Goal: Information Seeking & Learning: Learn about a topic

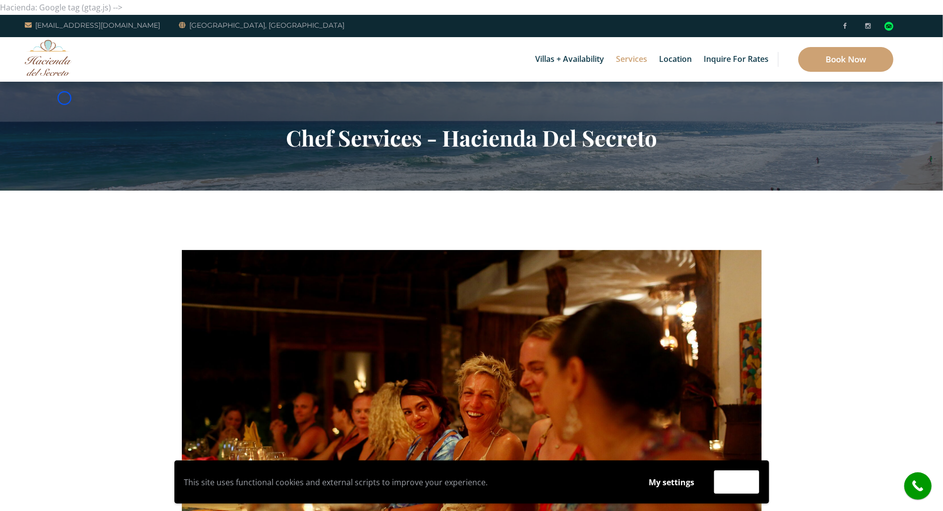
click at [64, 98] on section "Chef Services - Hacienda Del Secreto" at bounding box center [471, 136] width 943 height 109
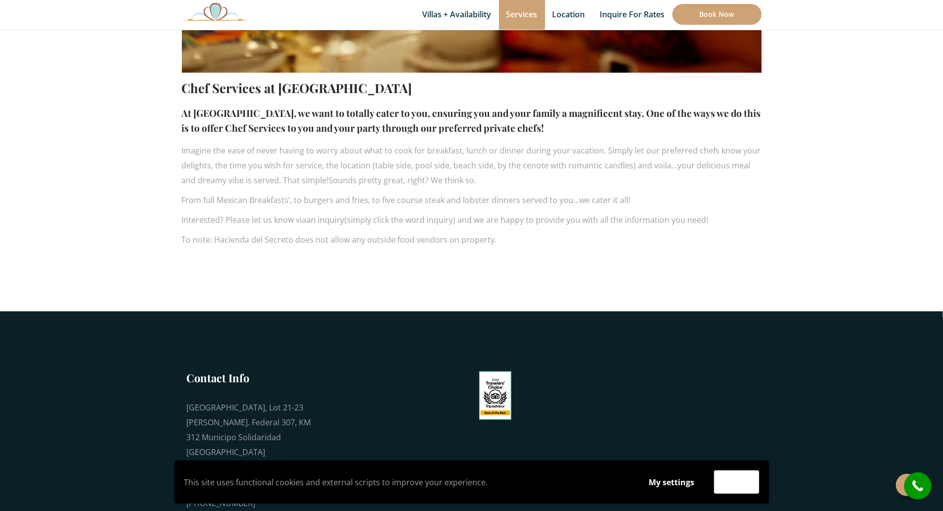
scroll to position [642, 0]
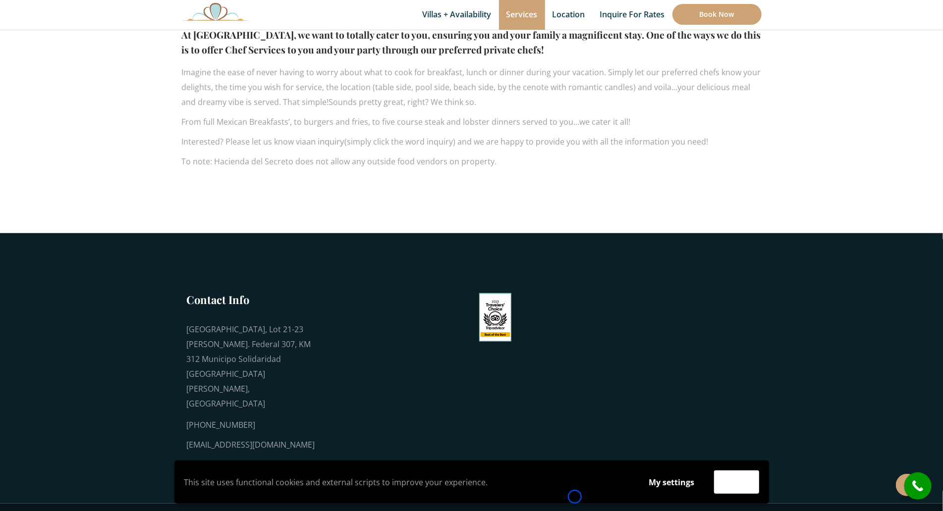
click at [575, 497] on div "This site uses functional cookies and external scripts to improve your experien…" at bounding box center [471, 482] width 594 height 43
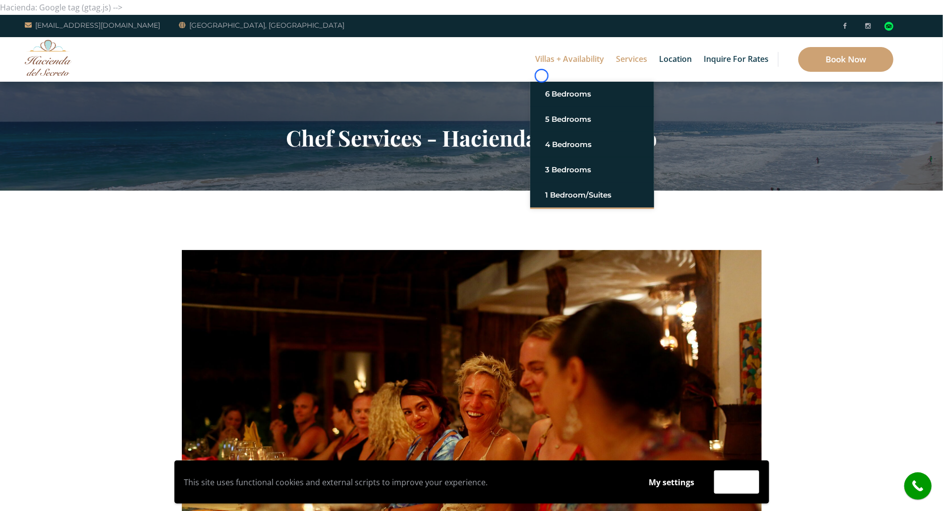
click at [541, 76] on link "Villas + Availability" at bounding box center [569, 59] width 79 height 45
